Goal: Task Accomplishment & Management: Manage account settings

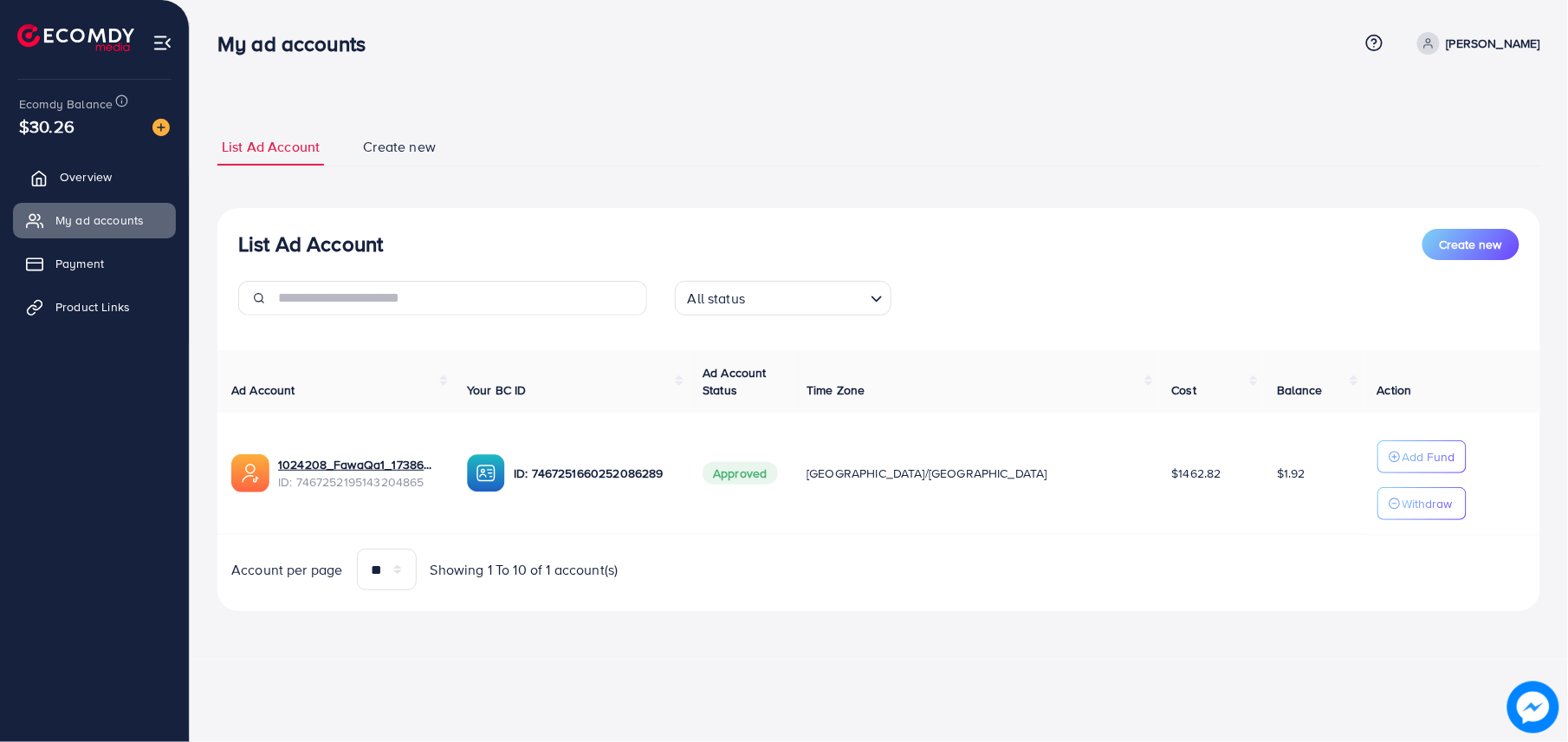
click at [41, 171] on icon at bounding box center [39, 178] width 18 height 18
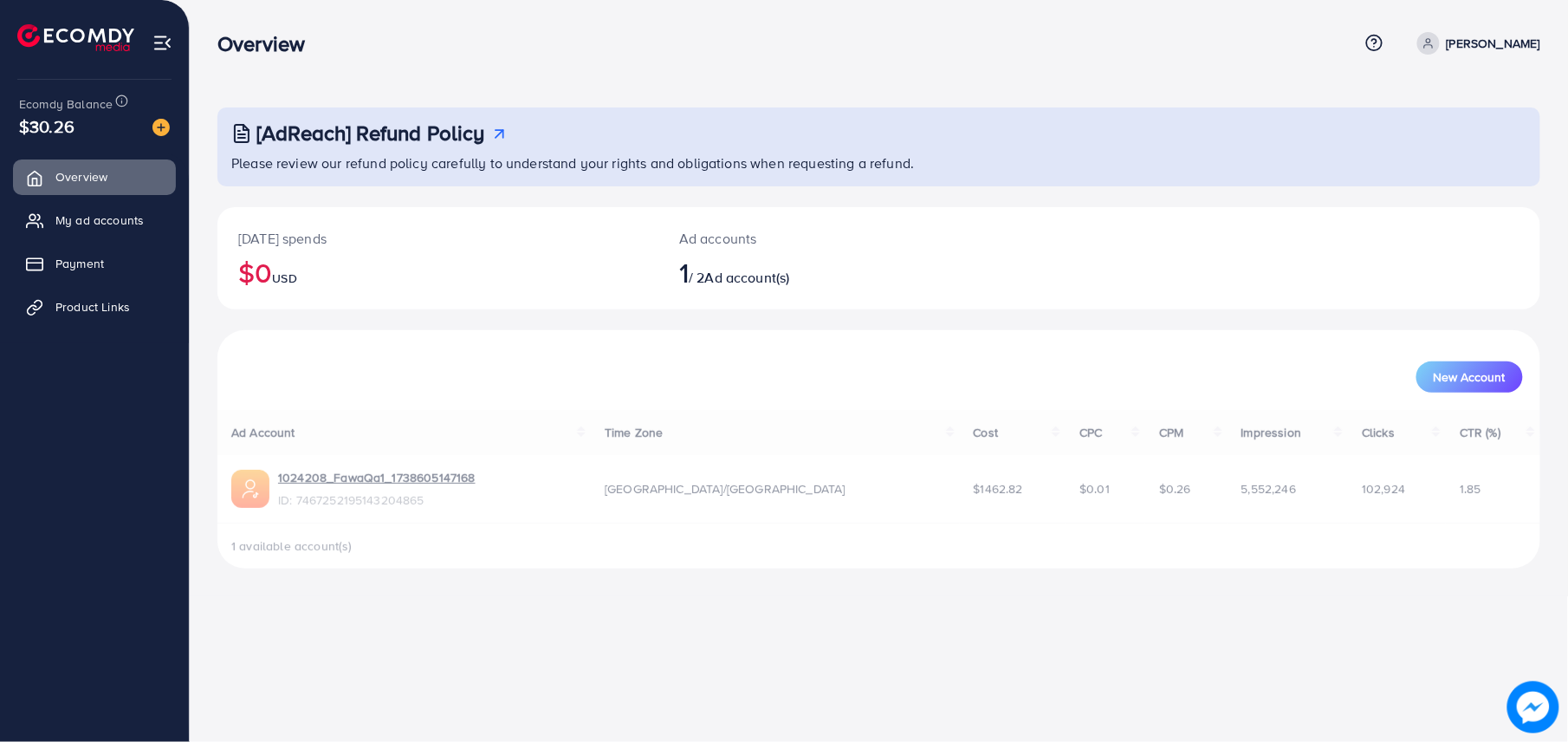
click at [71, 237] on link "My ad accounts" at bounding box center [94, 219] width 162 height 34
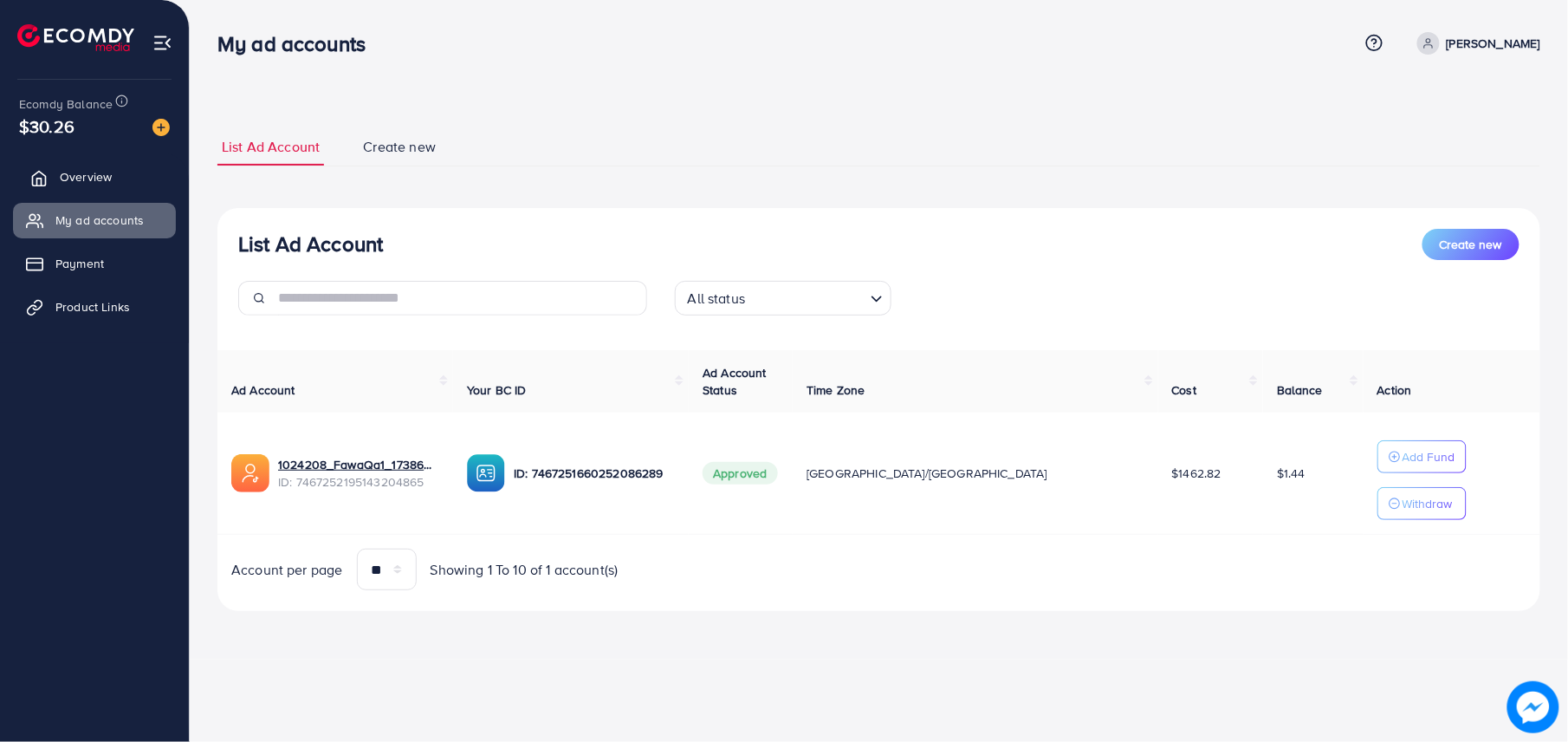
click at [118, 174] on link "Overview" at bounding box center [94, 176] width 162 height 34
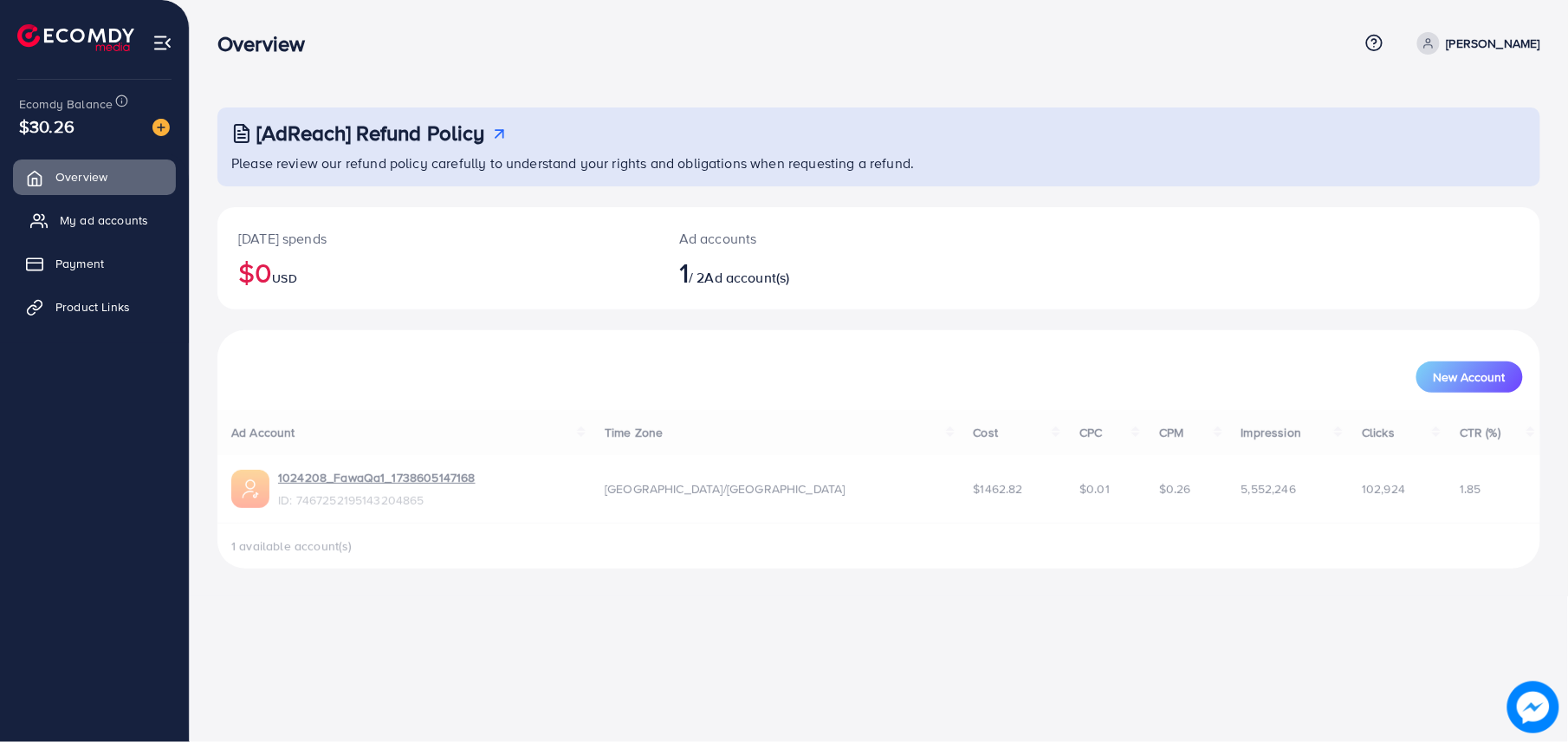
click at [113, 230] on link "My ad accounts" at bounding box center [94, 219] width 162 height 34
